Goal: Task Accomplishment & Management: Use online tool/utility

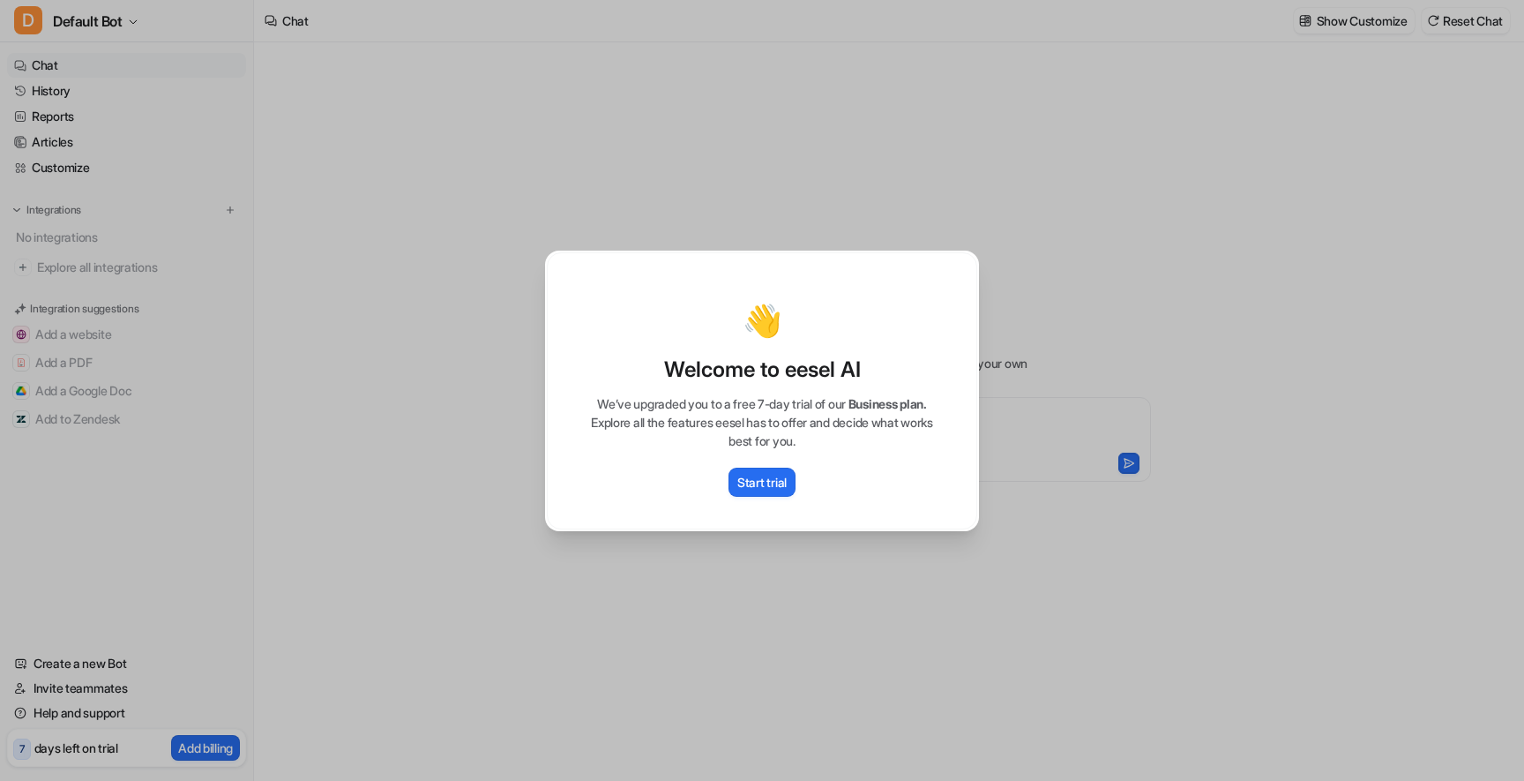
type textarea "**********"
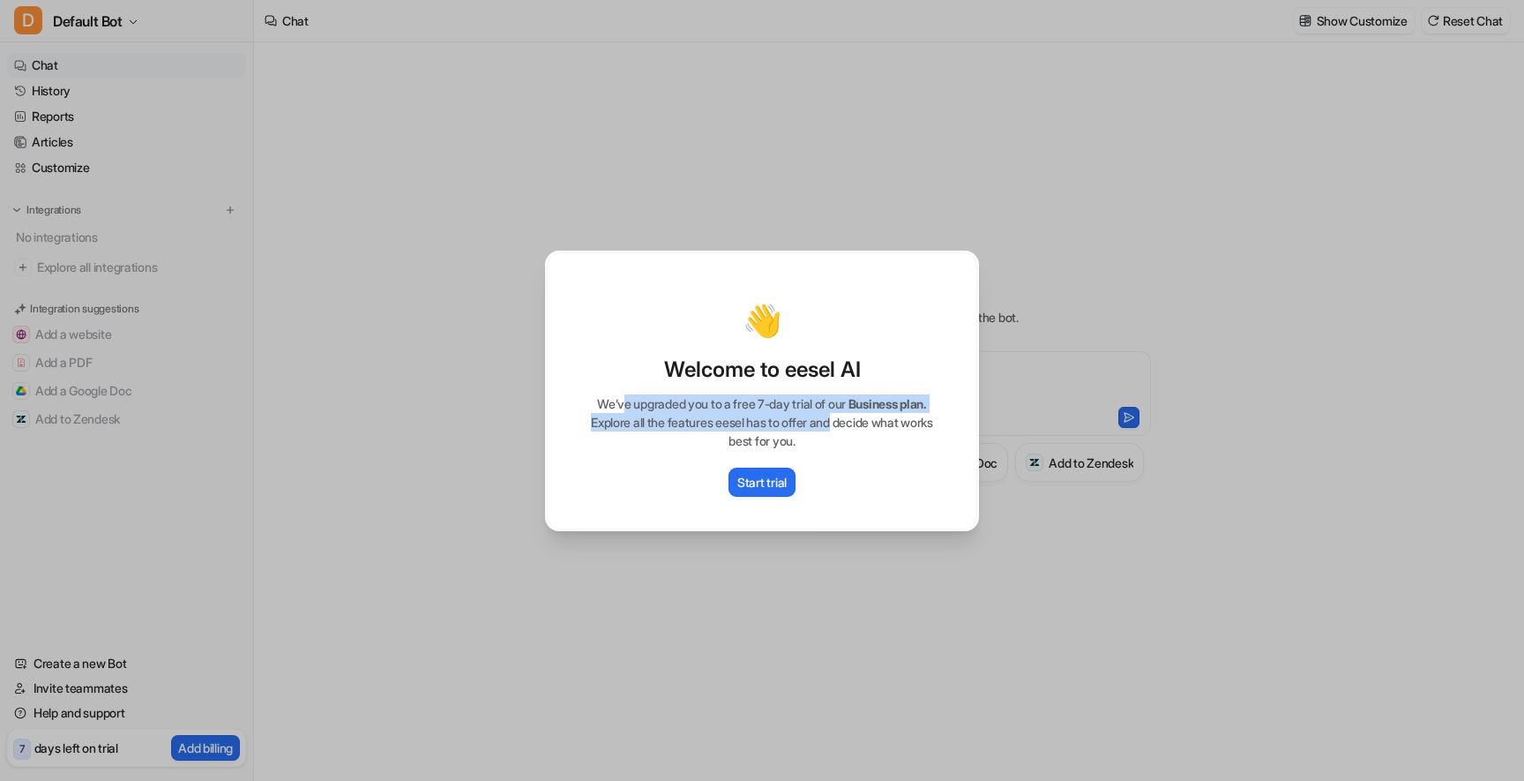
drag, startPoint x: 616, startPoint y: 403, endPoint x: 851, endPoint y: 429, distance: 236.9
click at [851, 429] on div "We’ve upgraded you to a free 7-day trial of our Business plan. Explore all the …" at bounding box center [761, 422] width 393 height 56
click at [697, 396] on p "We’ve upgraded you to a free 7-day trial of our Business plan." at bounding box center [761, 403] width 393 height 19
drag, startPoint x: 689, startPoint y: 399, endPoint x: 888, endPoint y: 412, distance: 199.8
click at [888, 412] on div "We’ve upgraded you to a free 7-day trial of our Business plan. Explore all the …" at bounding box center [761, 422] width 393 height 56
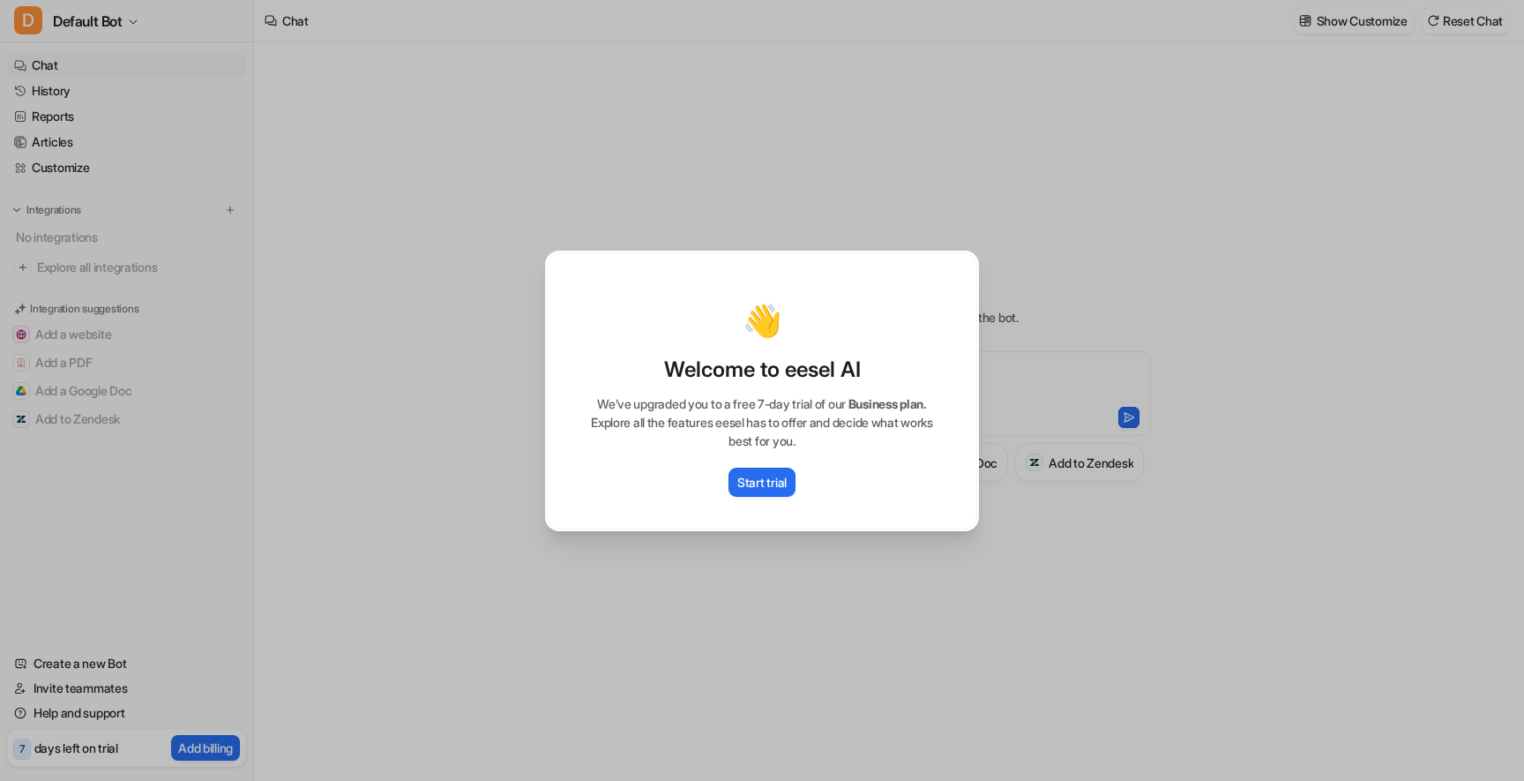
click at [620, 228] on div "👋 Welcome to eesel AI We’ve upgraded you to a free 7-day trial of our Business …" at bounding box center [762, 390] width 462 height 781
type textarea "**********"
click at [1000, 161] on div "👋 Welcome to eesel AI We’ve upgraded you to a free 7-day trial of our Business …" at bounding box center [762, 390] width 1524 height 781
click at [753, 471] on button "Start trial" at bounding box center [762, 481] width 67 height 29
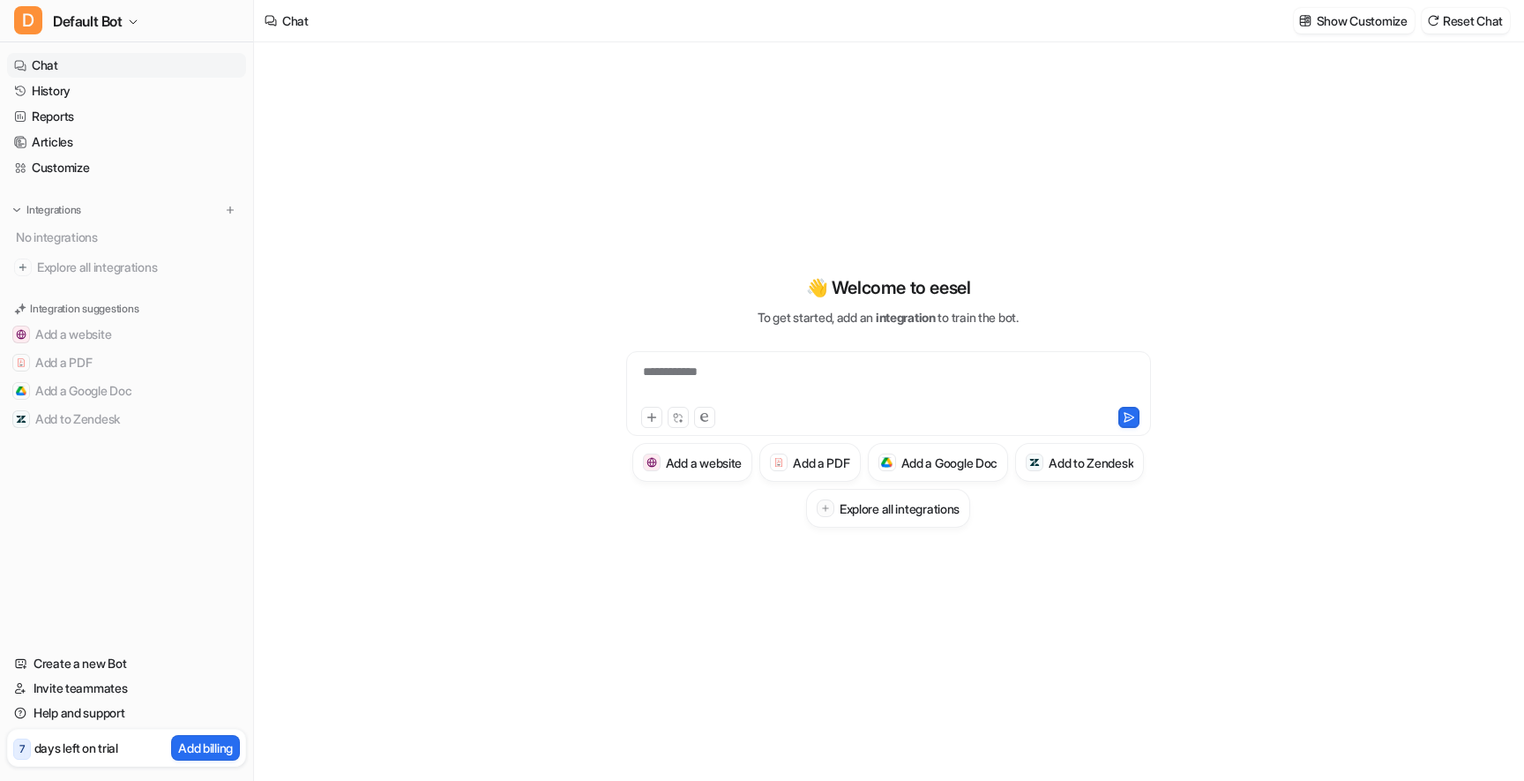
click at [111, 726] on div "Create a new Bot Invite teammates Help and support 7 days left on trial Add bil…" at bounding box center [126, 705] width 239 height 123
click at [112, 716] on link "Help and support" at bounding box center [126, 712] width 239 height 25
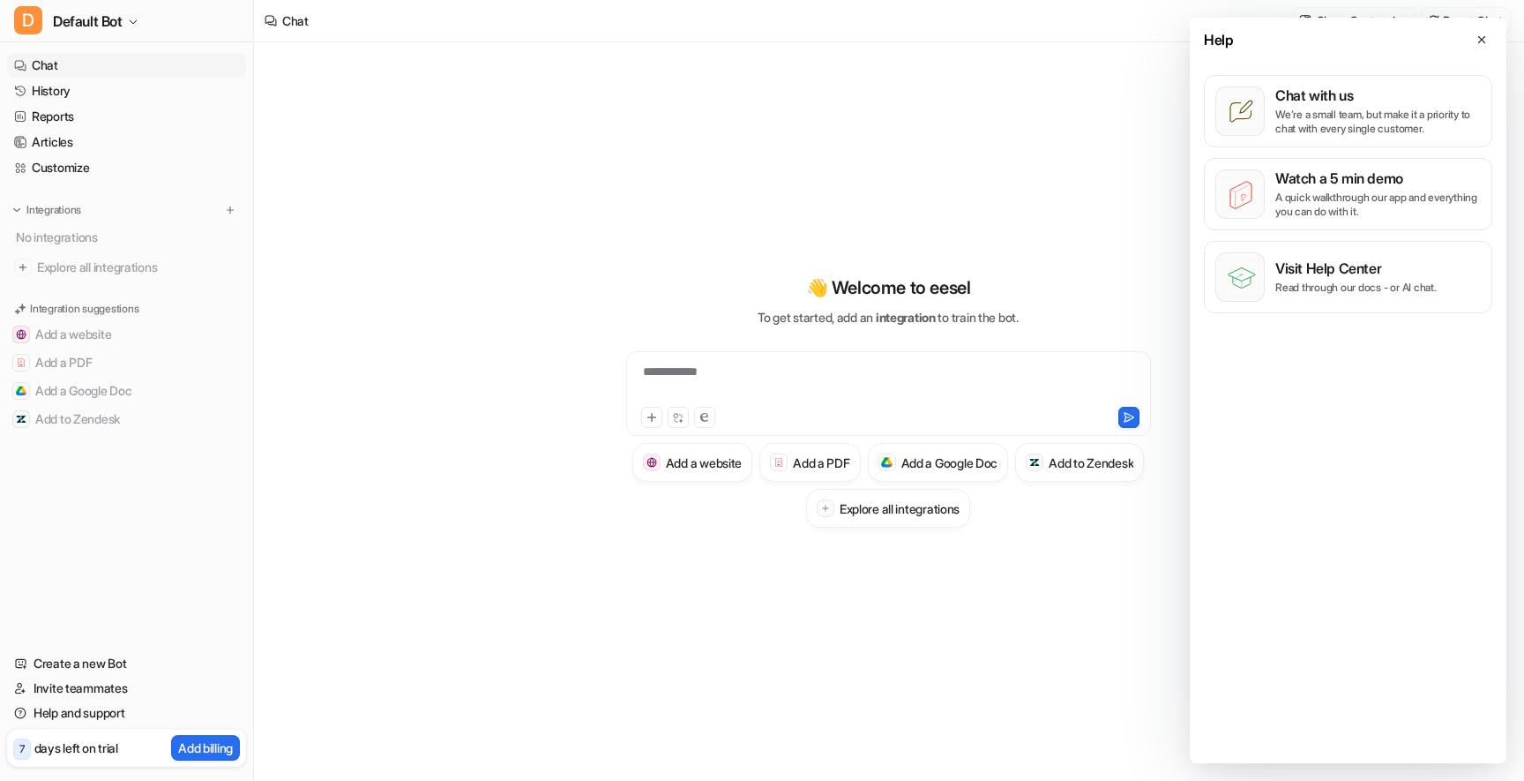
click at [191, 634] on nav "Chat History Reports Articles Customize Integrations No integrations Explore al…" at bounding box center [126, 341] width 253 height 591
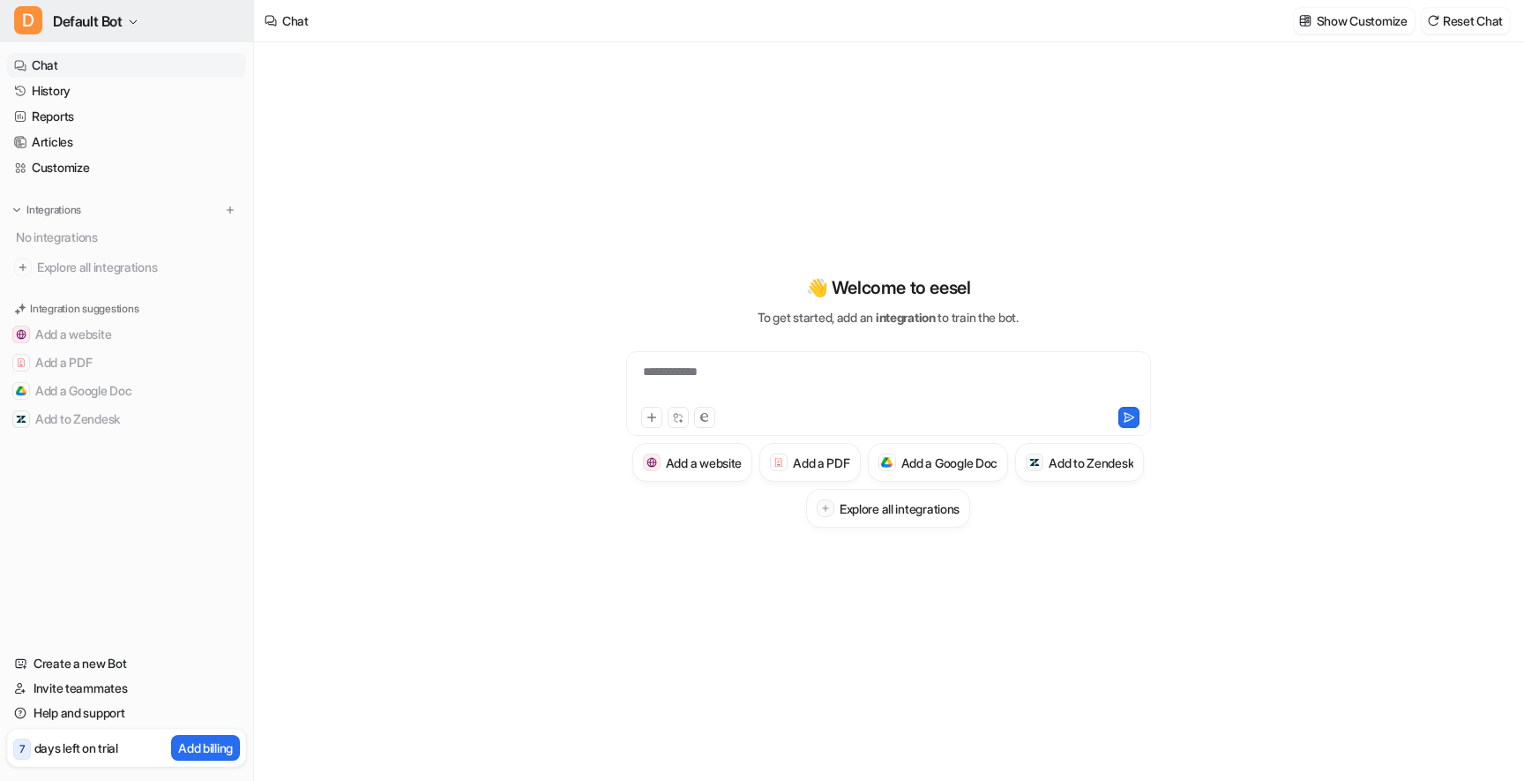
click at [121, 24] on span "Default Bot" at bounding box center [88, 21] width 70 height 25
click at [97, 160] on link "Sign out" at bounding box center [140, 170] width 243 height 29
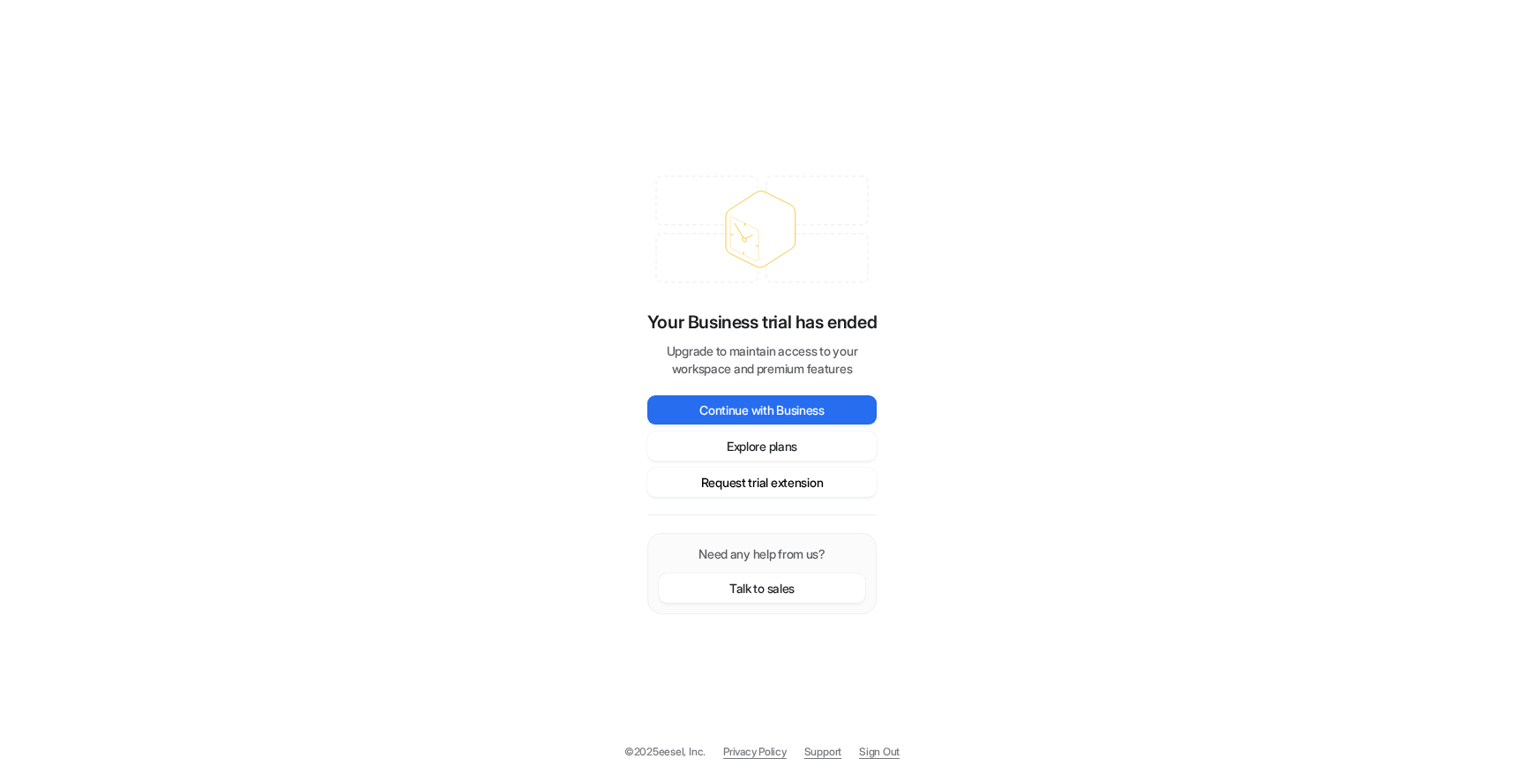
click at [743, 480] on button "Request trial extension" at bounding box center [761, 481] width 229 height 29
click at [750, 582] on button "Talk to sales" at bounding box center [762, 587] width 206 height 29
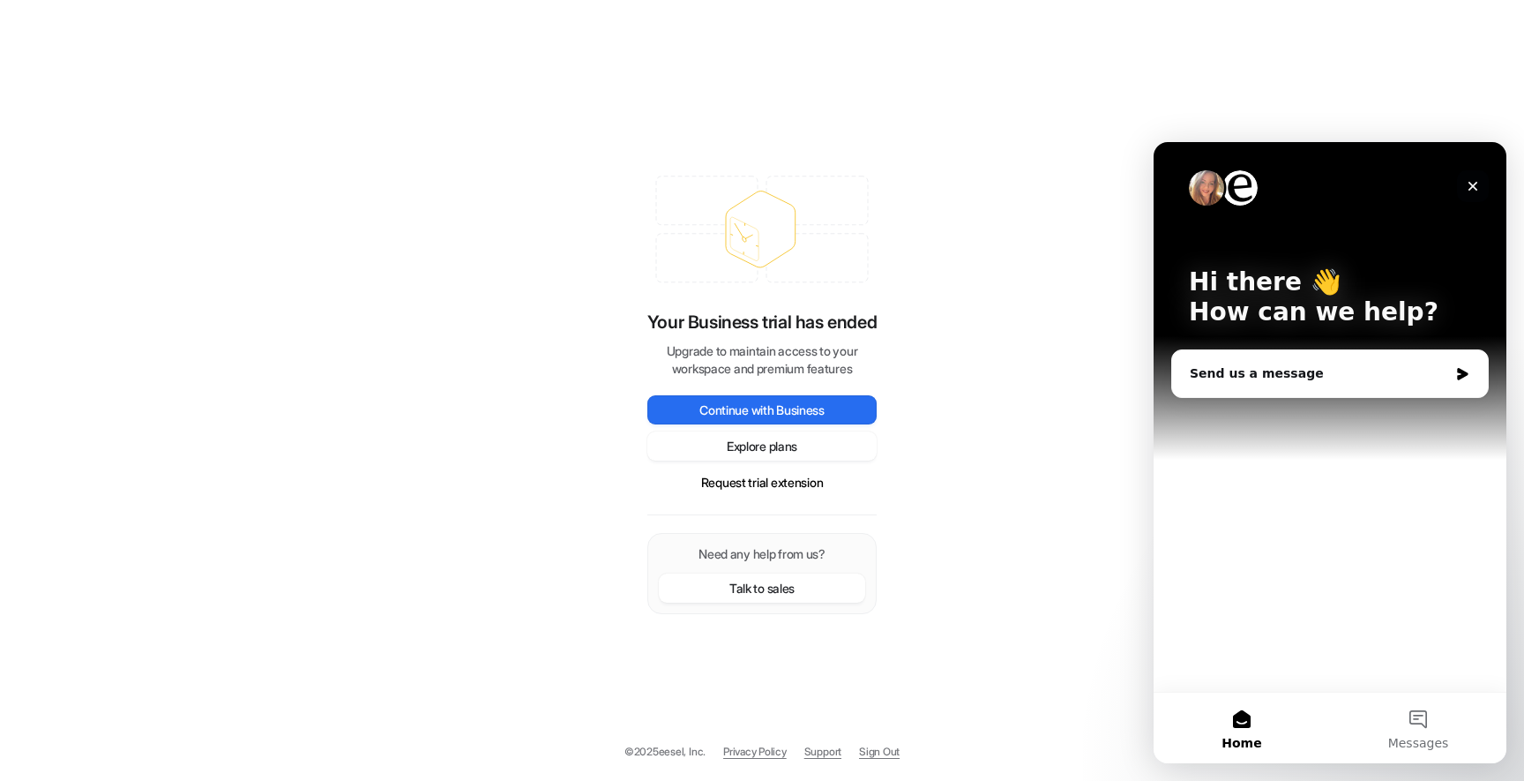
click at [1474, 183] on icon "Close" at bounding box center [1474, 187] width 10 height 10
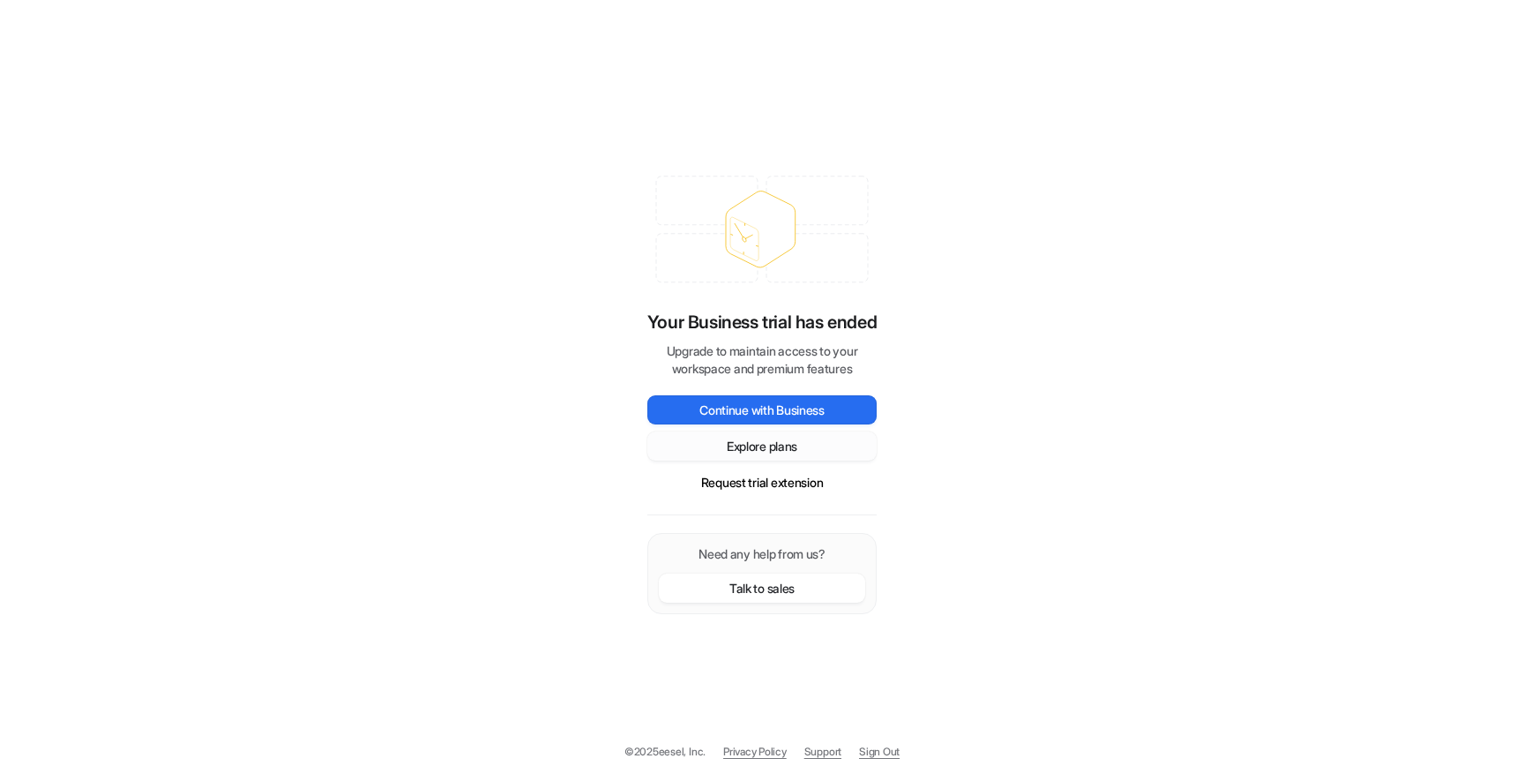
click at [751, 449] on button "Explore plans" at bounding box center [761, 445] width 229 height 29
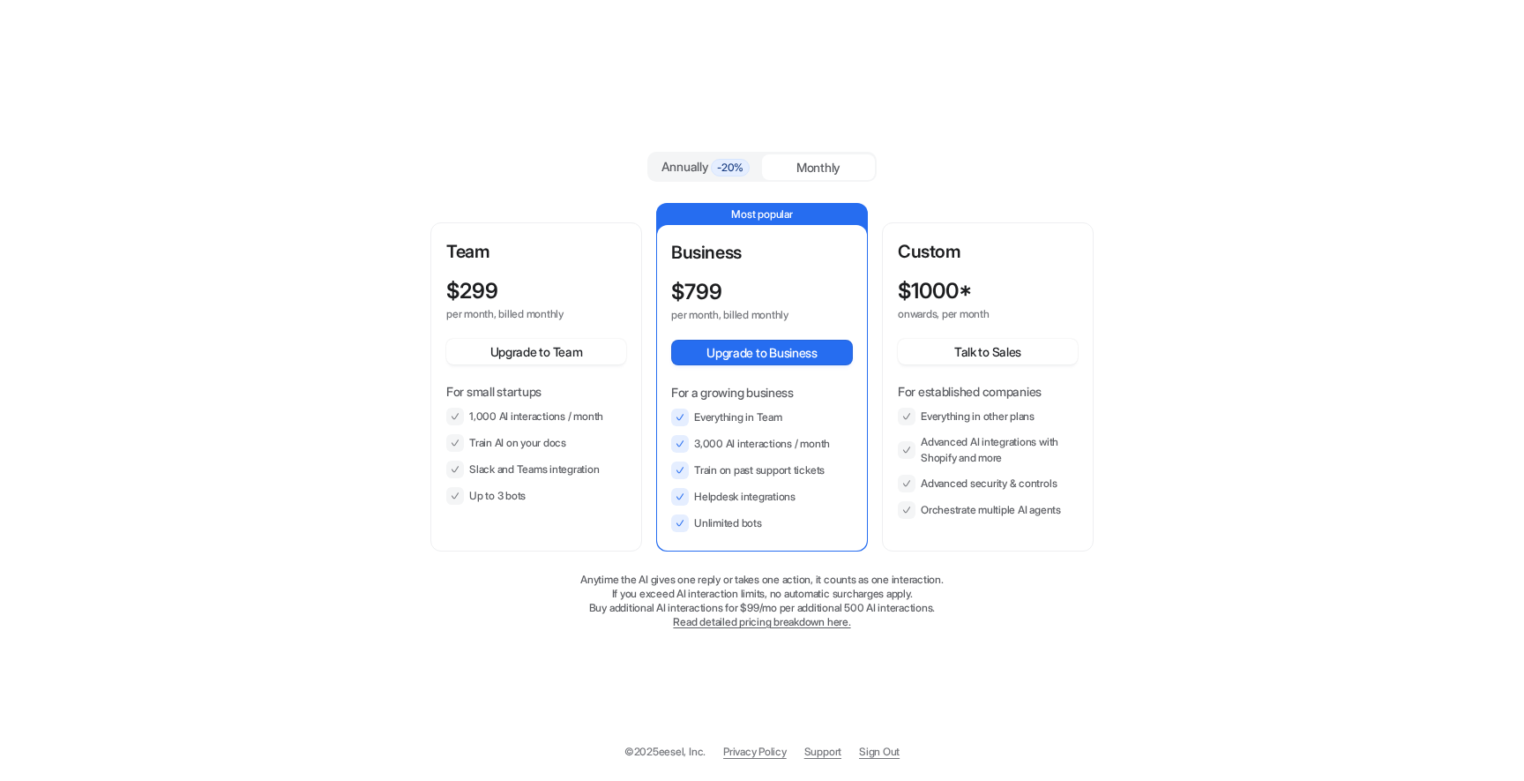
click at [688, 169] on div "Annually -20%" at bounding box center [705, 166] width 99 height 19
click at [797, 165] on div "Monthly" at bounding box center [818, 167] width 113 height 26
click at [558, 346] on button "Upgrade to Team" at bounding box center [536, 352] width 180 height 26
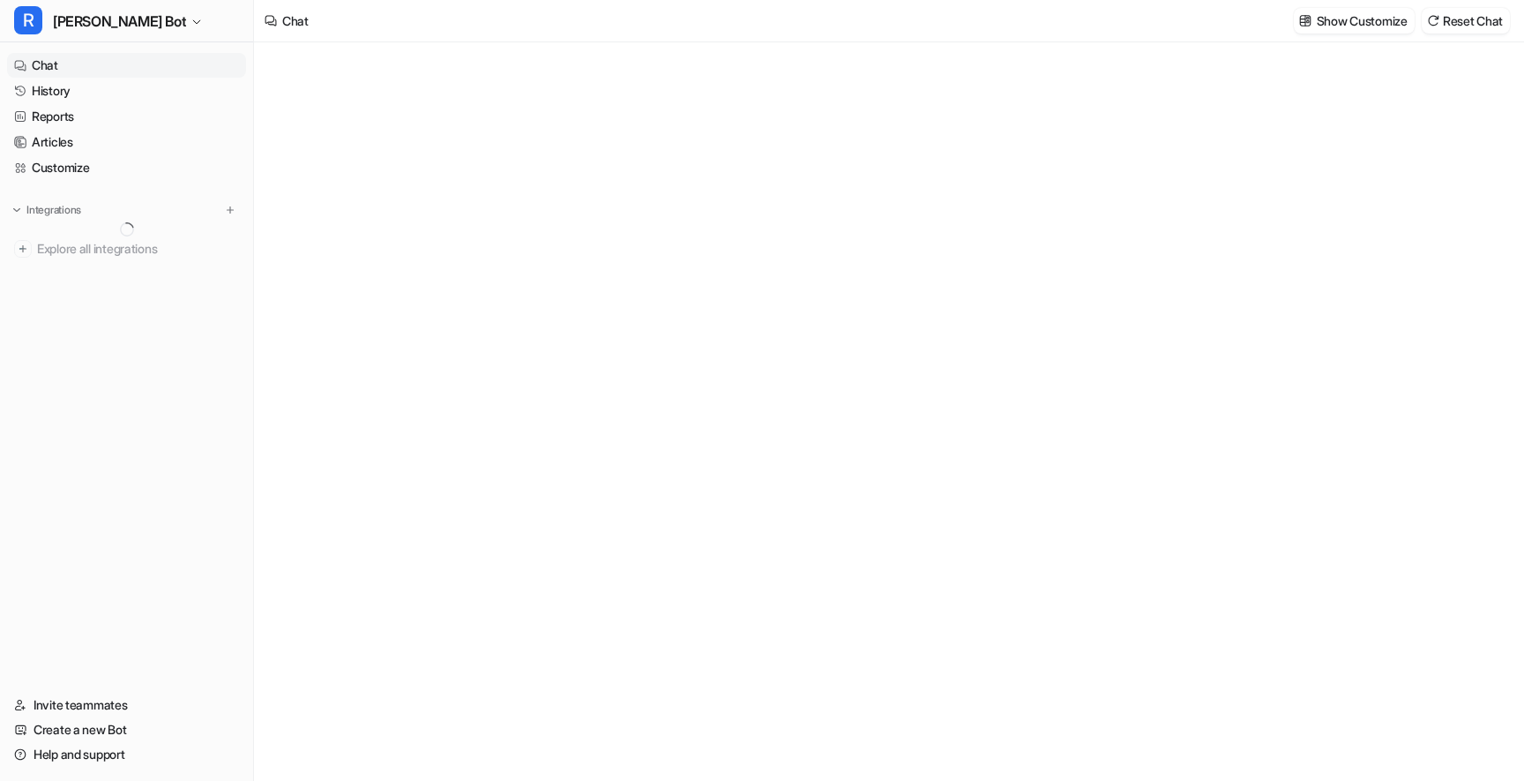
type textarea "**********"
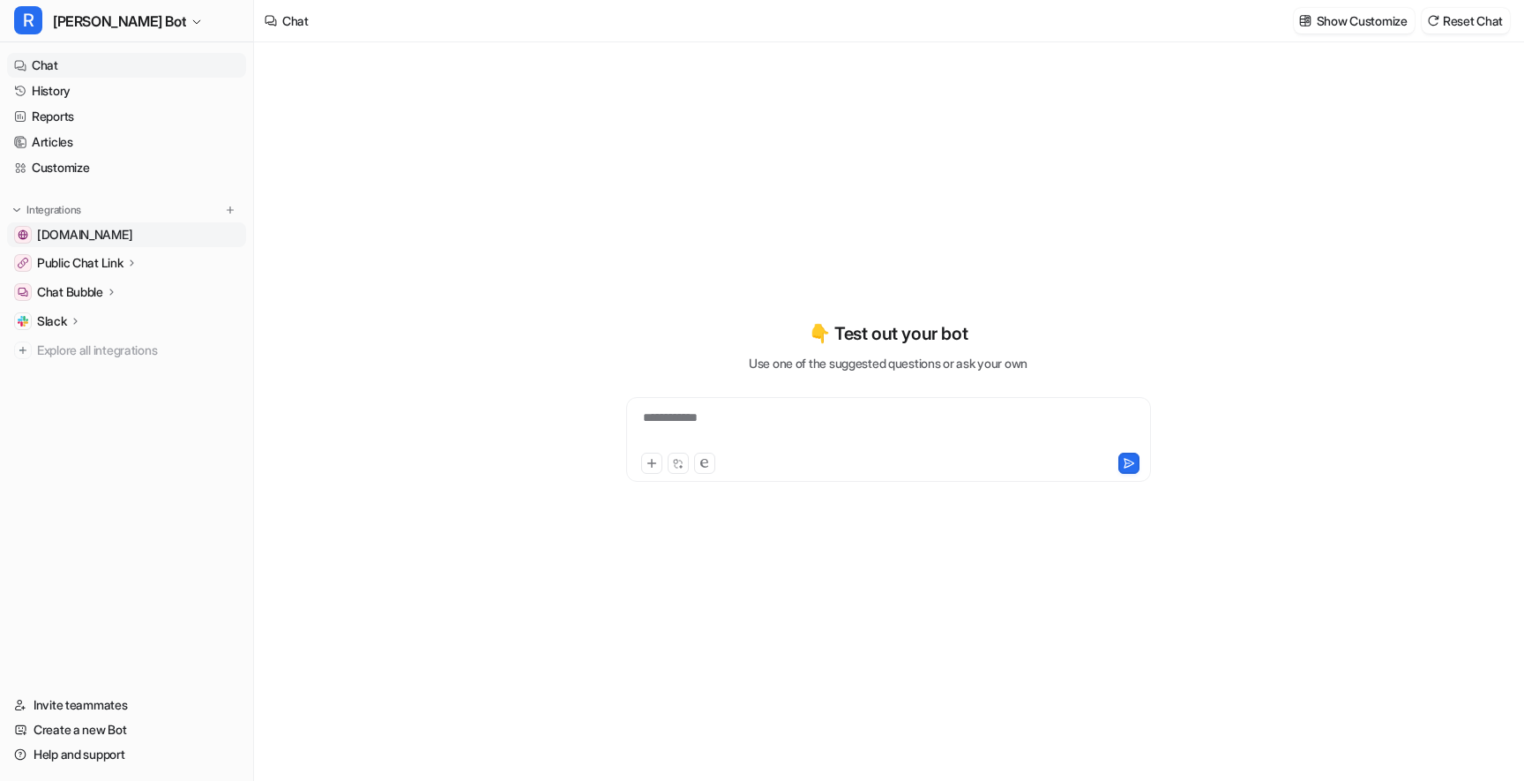
click at [57, 231] on span "[DOMAIN_NAME]" at bounding box center [84, 235] width 95 height 18
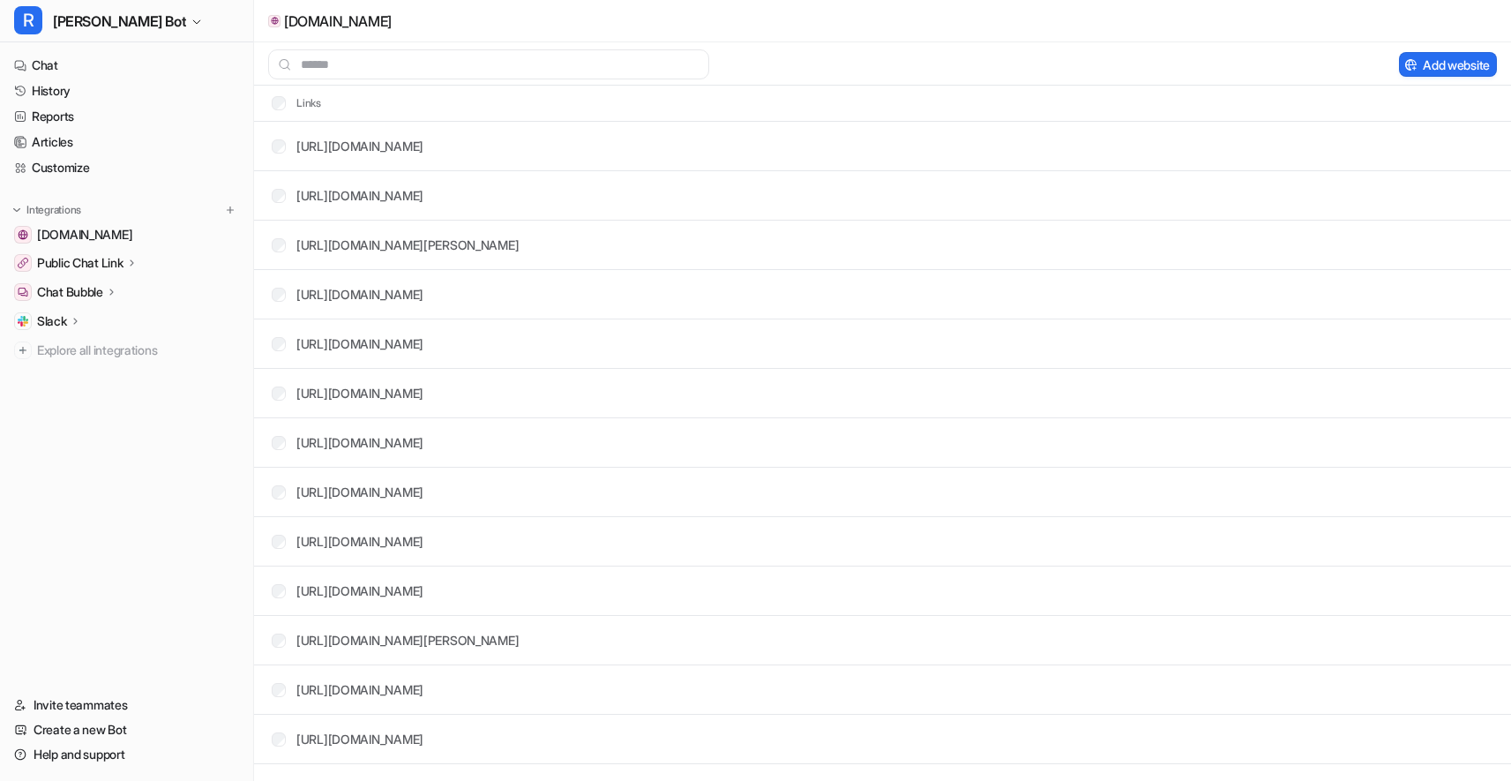
click at [79, 264] on p "Public Chat Link" at bounding box center [80, 263] width 86 height 18
click at [84, 314] on p "Configuration" at bounding box center [87, 314] width 73 height 18
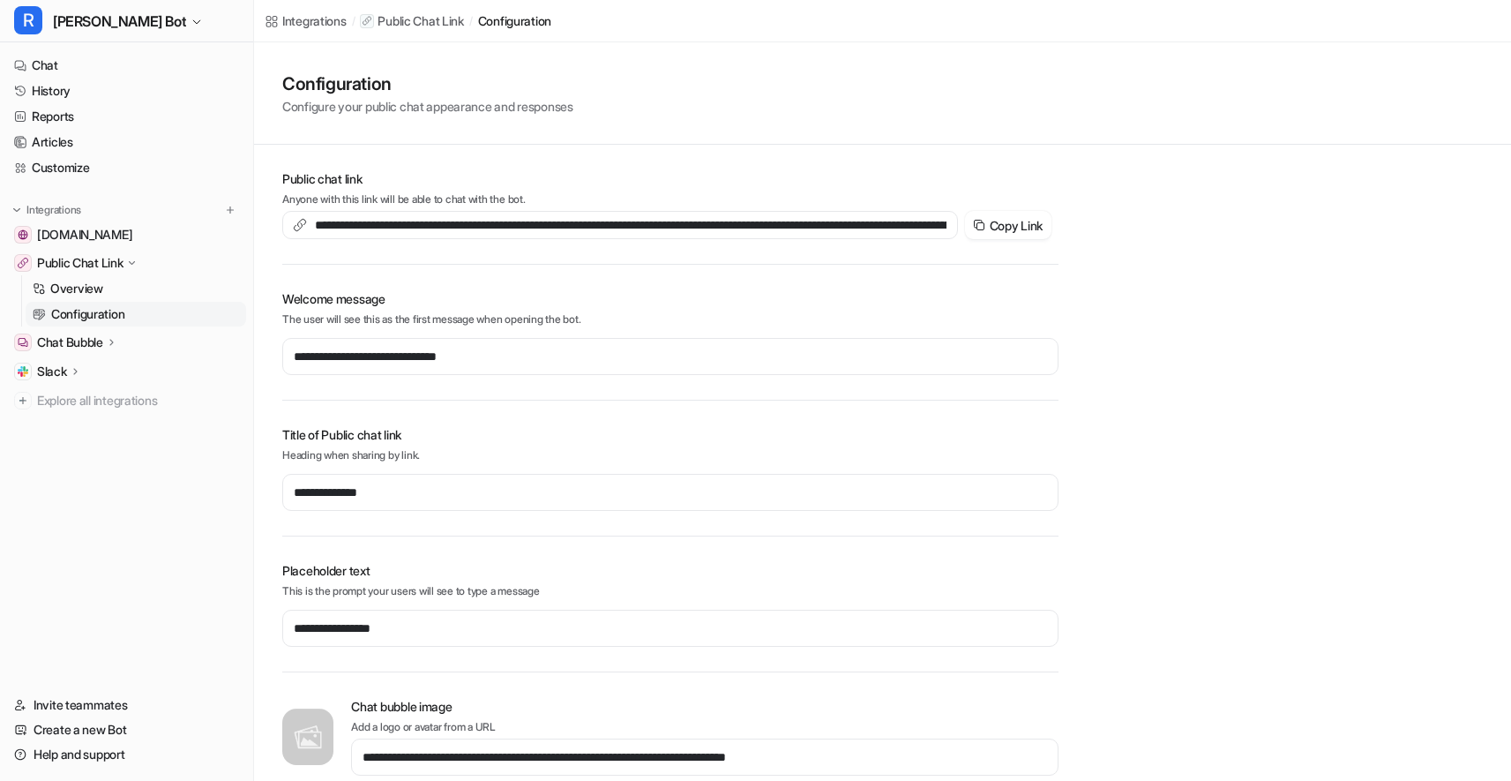
click at [97, 339] on p "Chat Bubble" at bounding box center [70, 342] width 66 height 18
click at [84, 417] on p "Code snippet" at bounding box center [86, 419] width 71 height 18
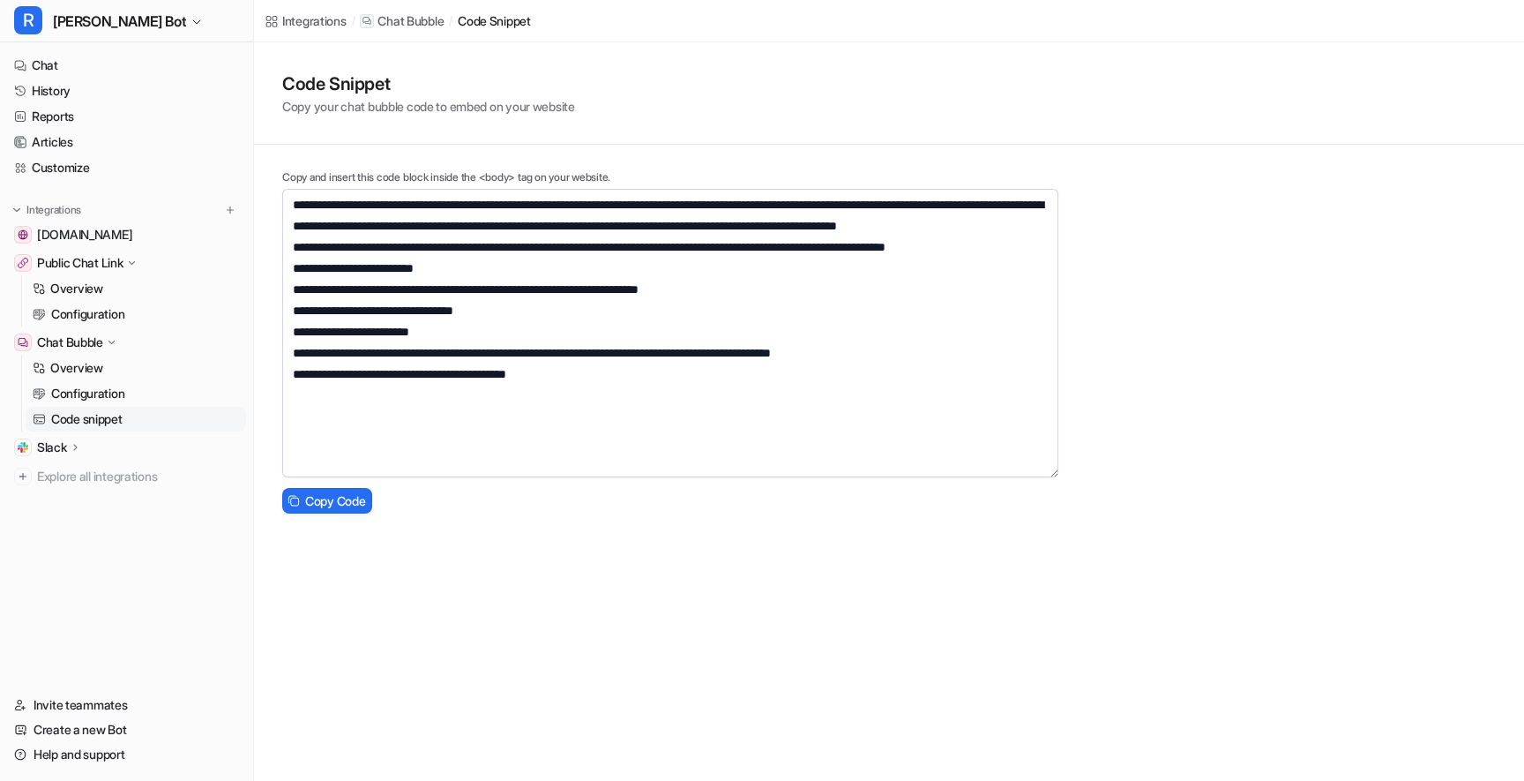
click at [48, 445] on p "Slack" at bounding box center [52, 447] width 30 height 18
click at [85, 477] on p "Overview" at bounding box center [76, 473] width 53 height 18
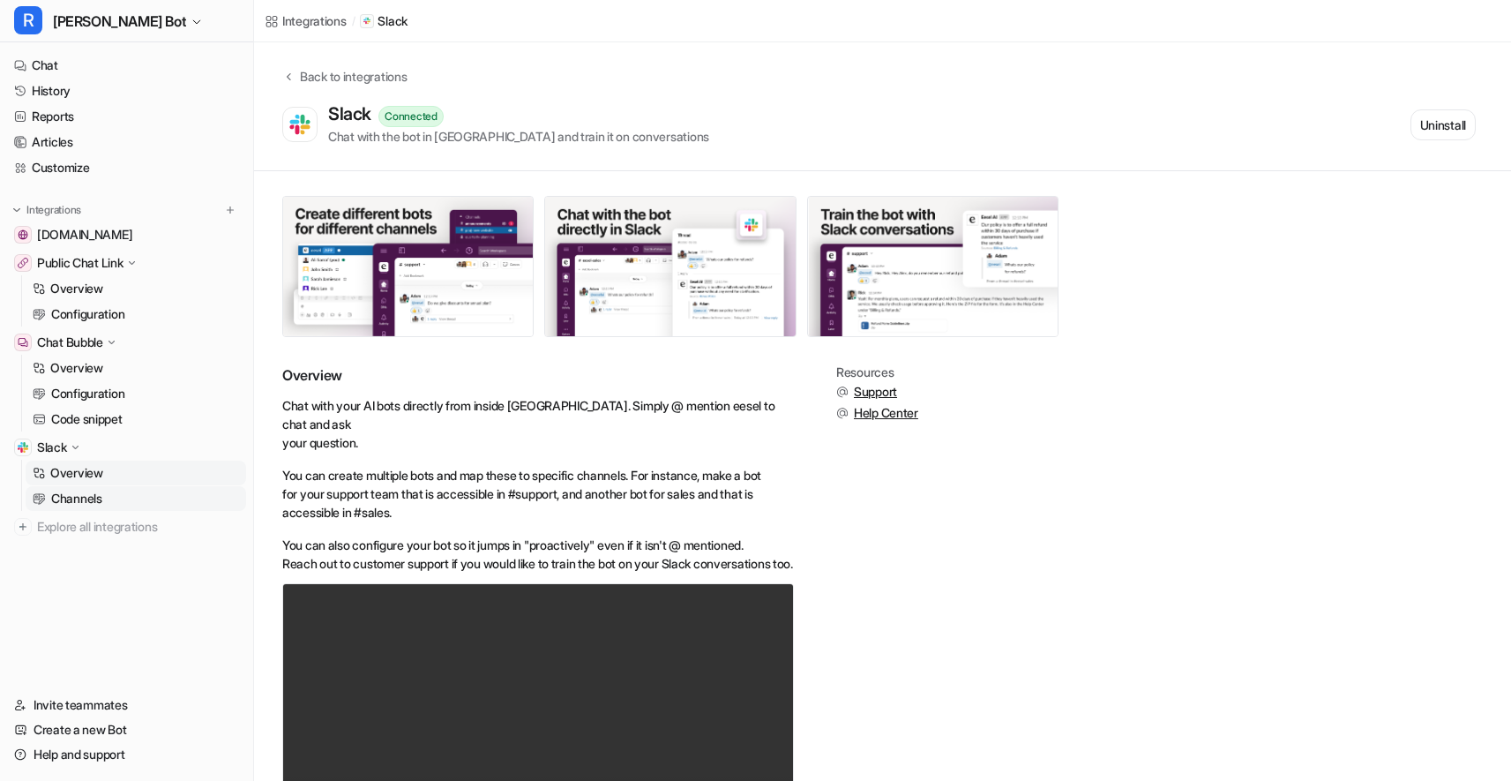
click at [88, 495] on p "Channels" at bounding box center [76, 499] width 51 height 18
